Goal: Task Accomplishment & Management: Use online tool/utility

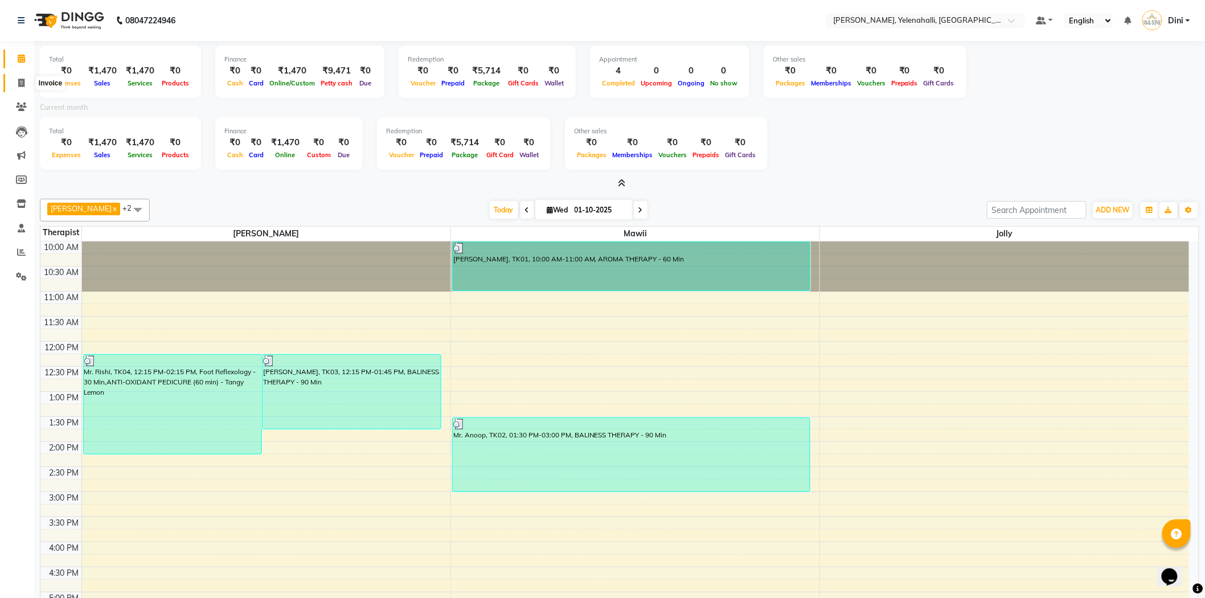
click at [21, 77] on span at bounding box center [21, 83] width 20 height 13
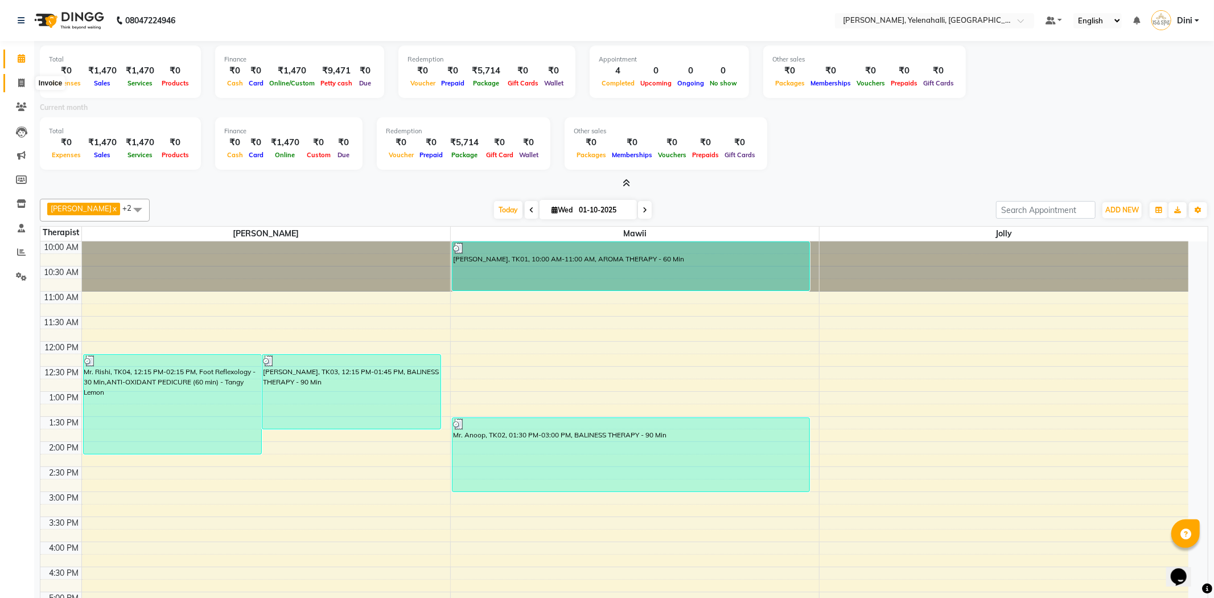
select select "service"
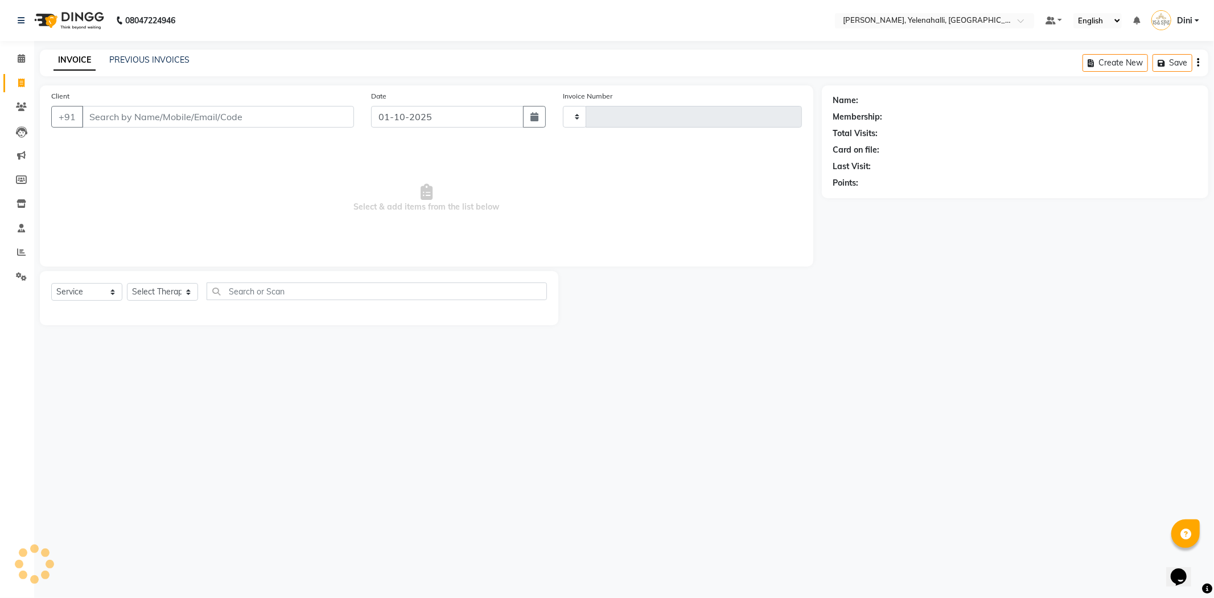
type input "1016"
select select "6121"
click at [168, 55] on link "PREVIOUS INVOICES" at bounding box center [149, 60] width 80 height 10
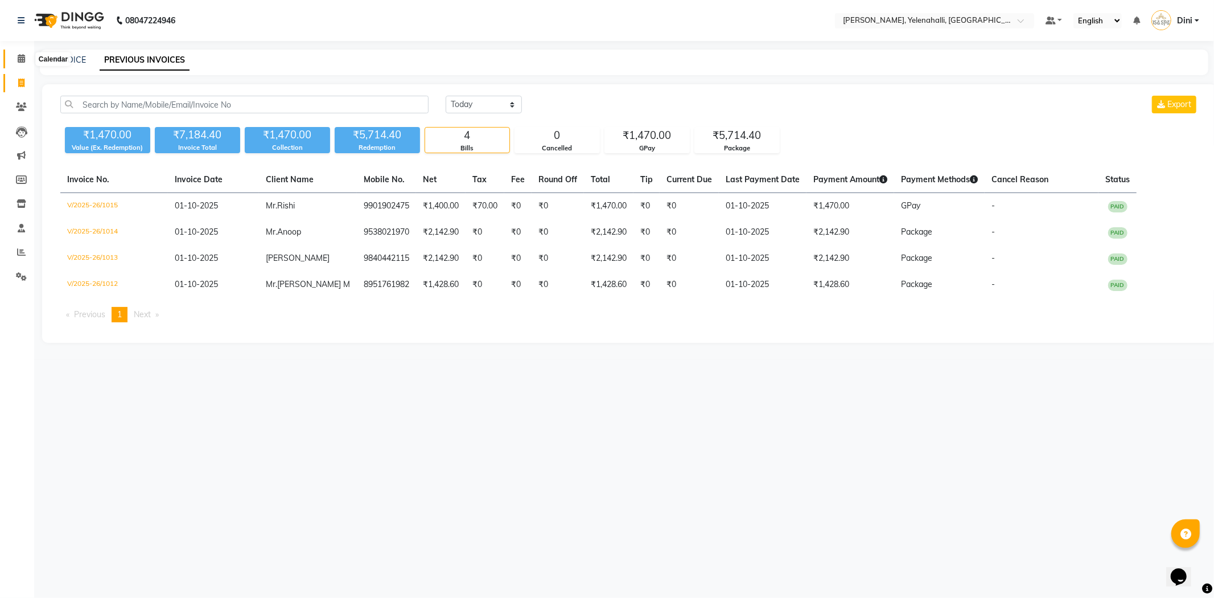
click at [20, 58] on icon at bounding box center [21, 58] width 7 height 9
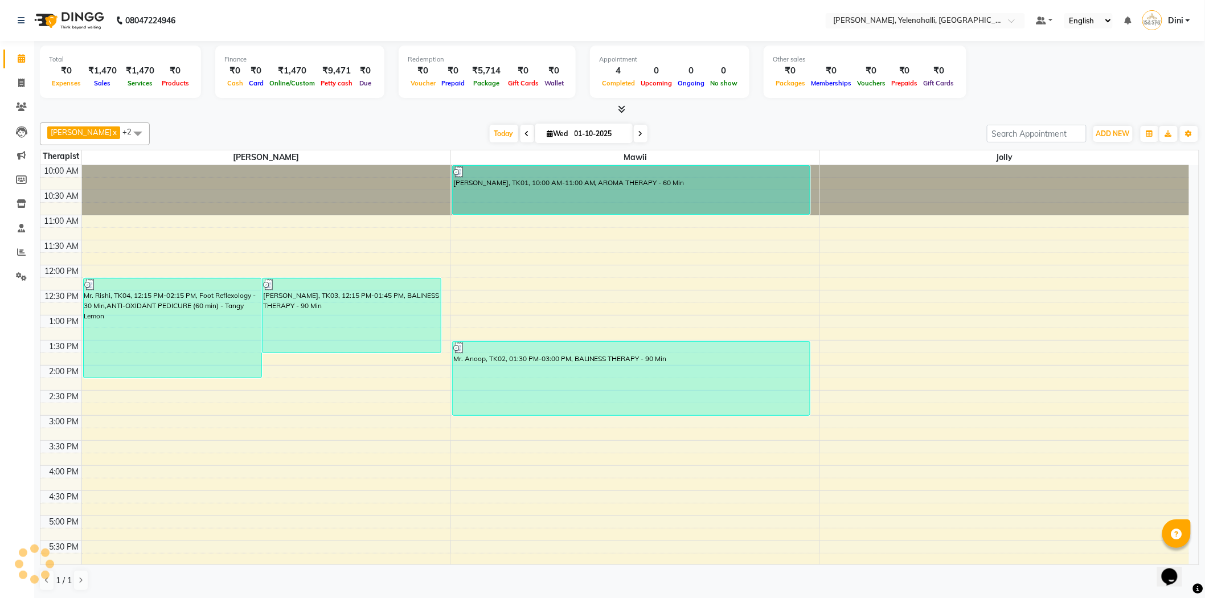
click at [622, 107] on icon at bounding box center [621, 109] width 7 height 9
